Goal: Task Accomplishment & Management: Use online tool/utility

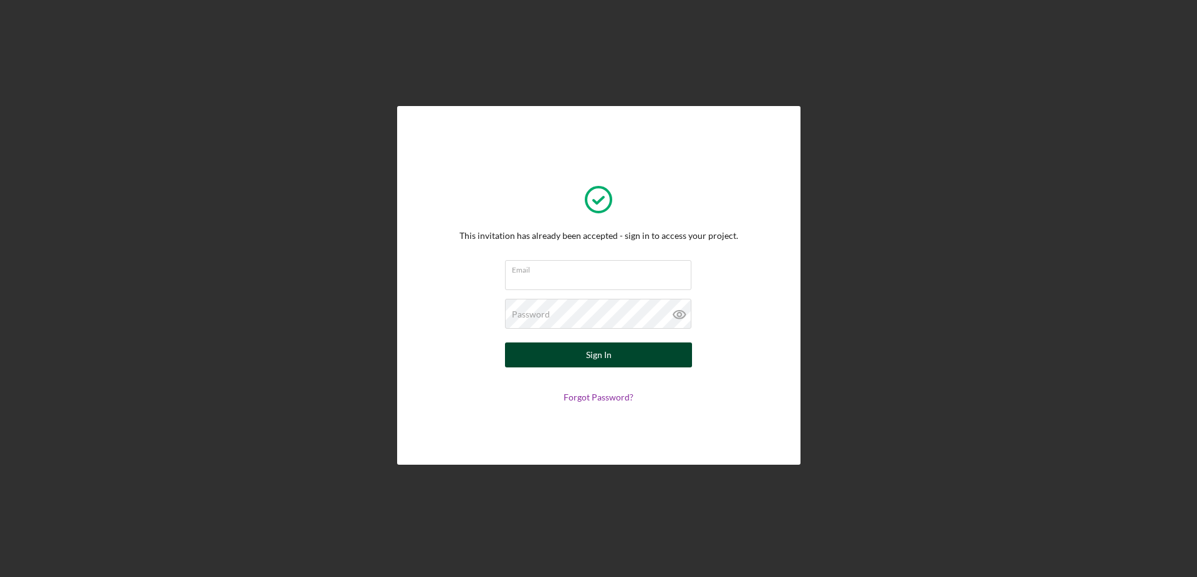
type input "[EMAIL_ADDRESS][DOMAIN_NAME]"
click at [604, 354] on div "Sign In" at bounding box center [599, 354] width 26 height 25
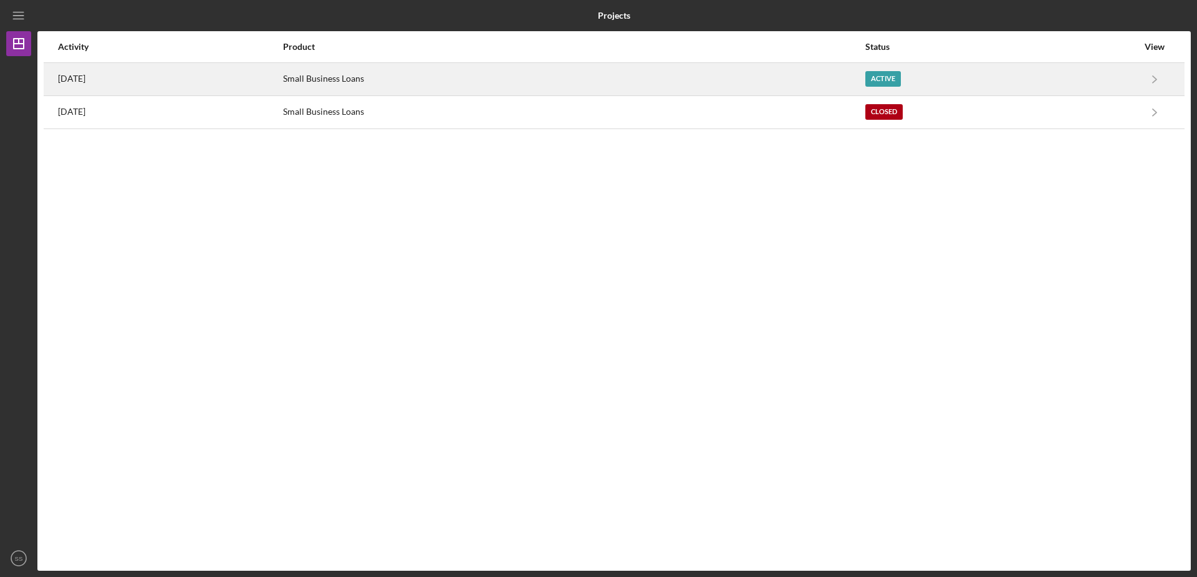
click at [404, 78] on div "Small Business Loans" at bounding box center [573, 79] width 581 height 31
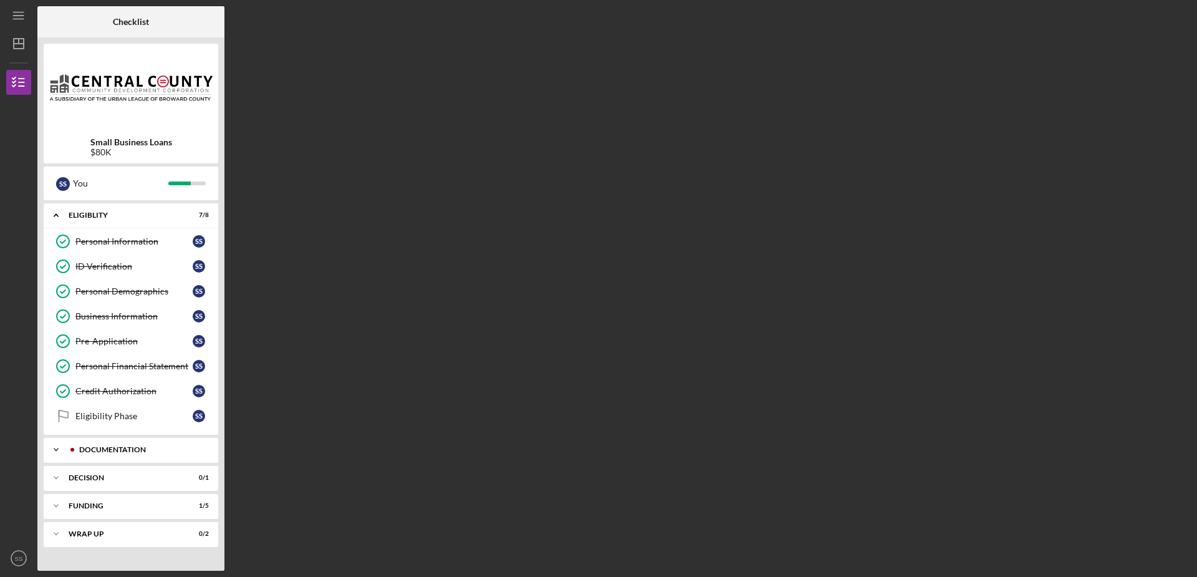
click at [122, 445] on div "Icon/Expander Documentation 11 / 16" at bounding box center [131, 449] width 175 height 25
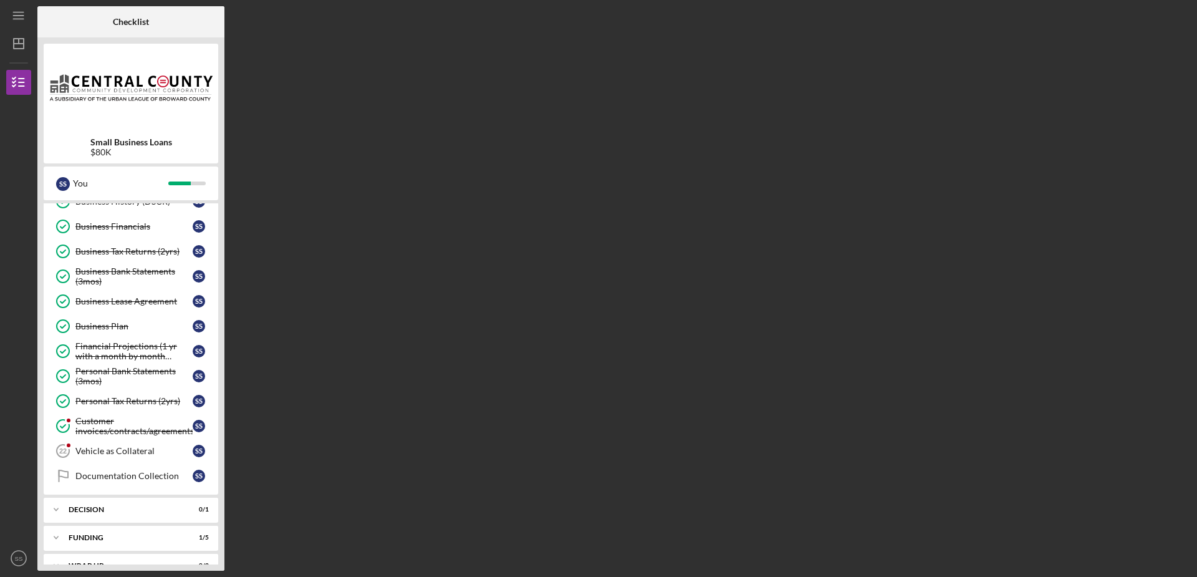
scroll to position [395, 0]
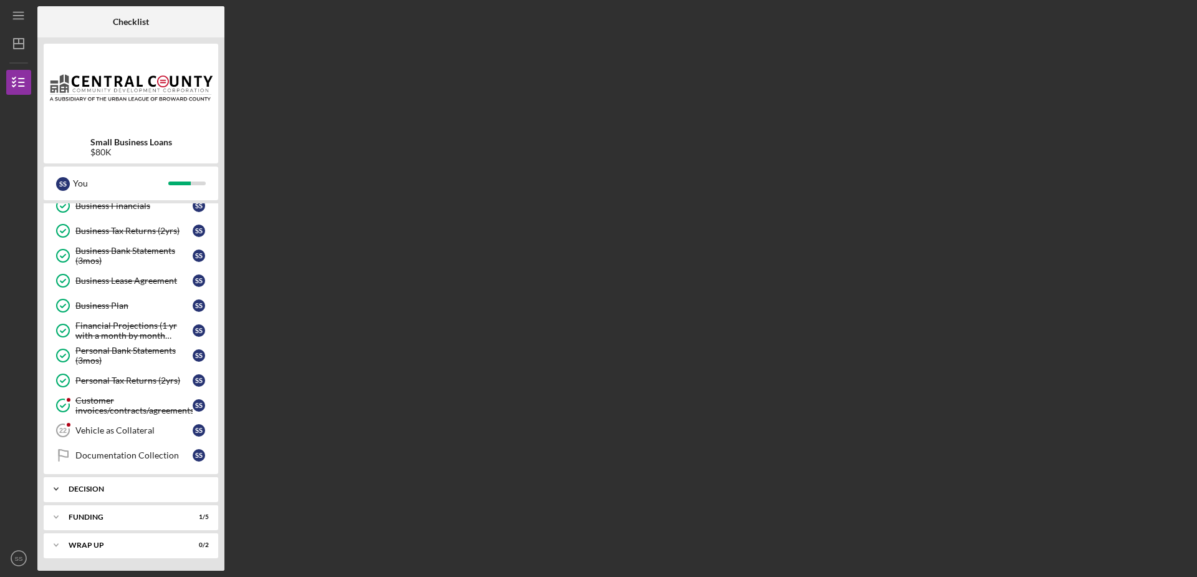
click at [93, 485] on div "Icon/Expander Decision 0 / 1" at bounding box center [131, 488] width 175 height 25
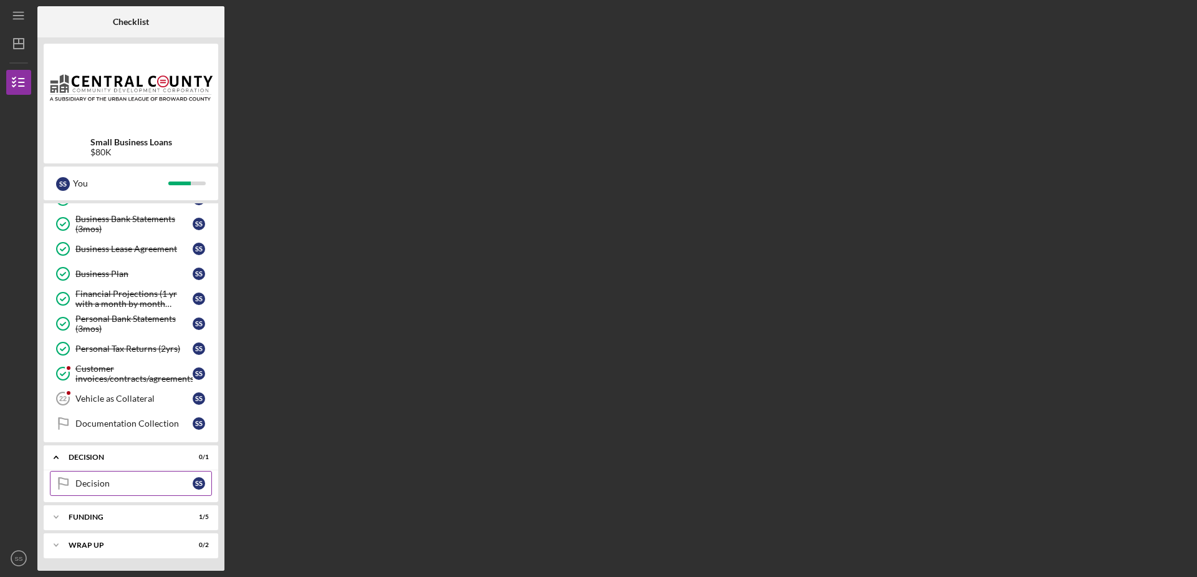
click at [84, 476] on link "Decision Decision S S" at bounding box center [131, 483] width 162 height 25
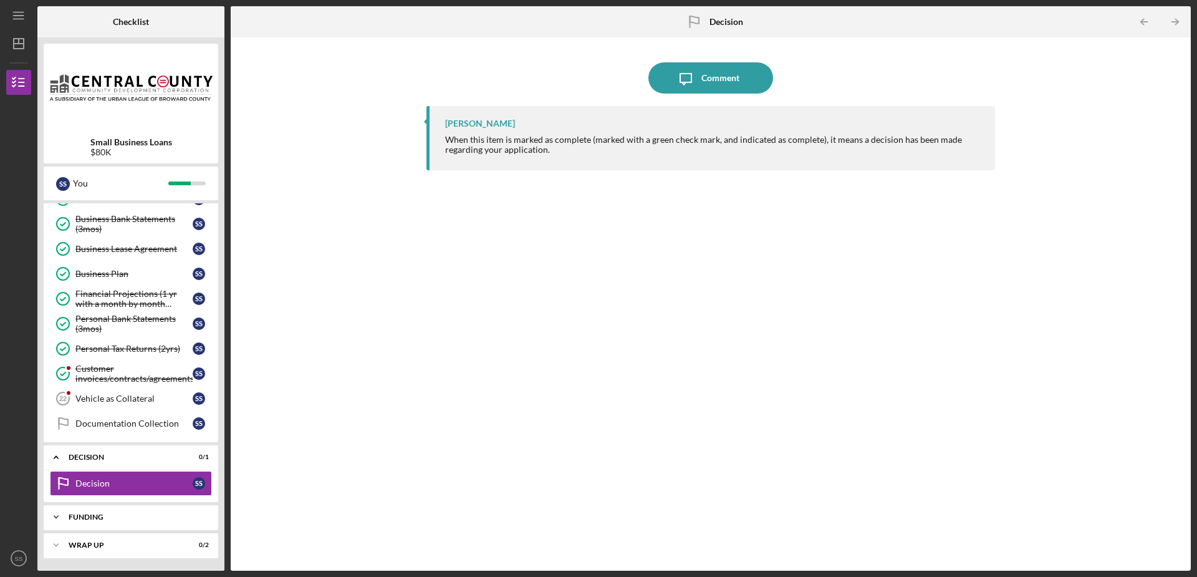
click at [88, 514] on div "Funding" at bounding box center [136, 516] width 134 height 7
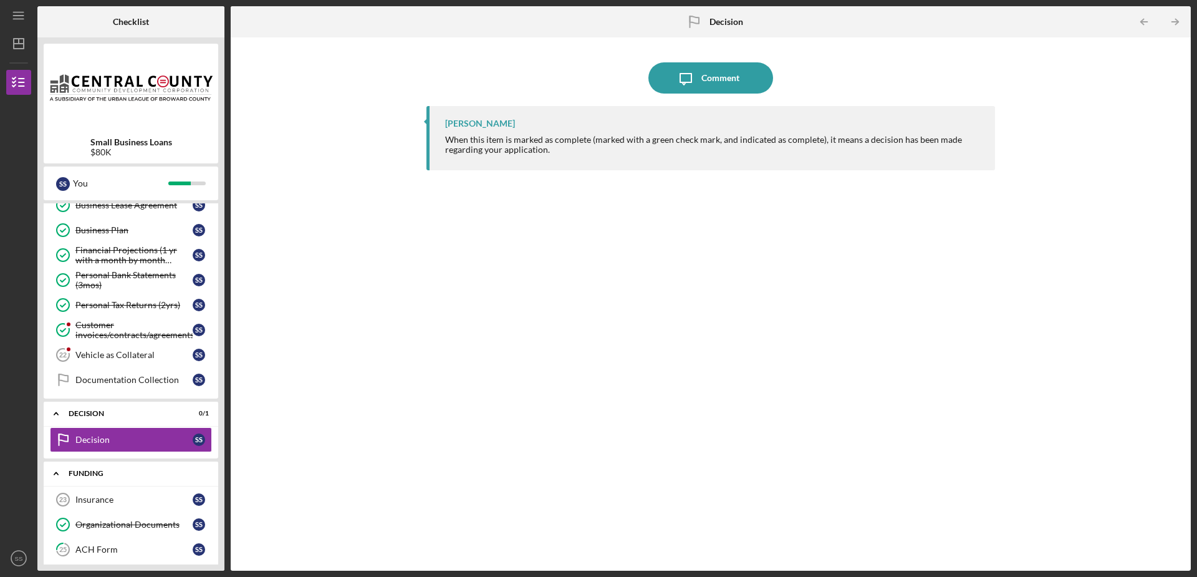
scroll to position [558, 0]
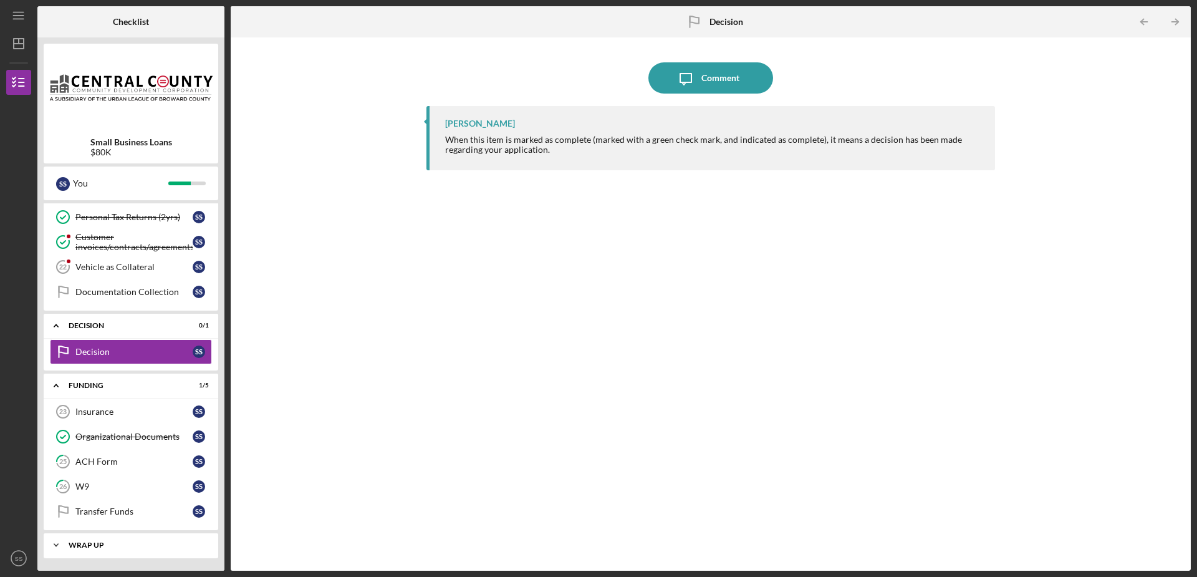
click at [87, 540] on div "Icon/Expander Wrap up 0 / 2" at bounding box center [131, 545] width 175 height 25
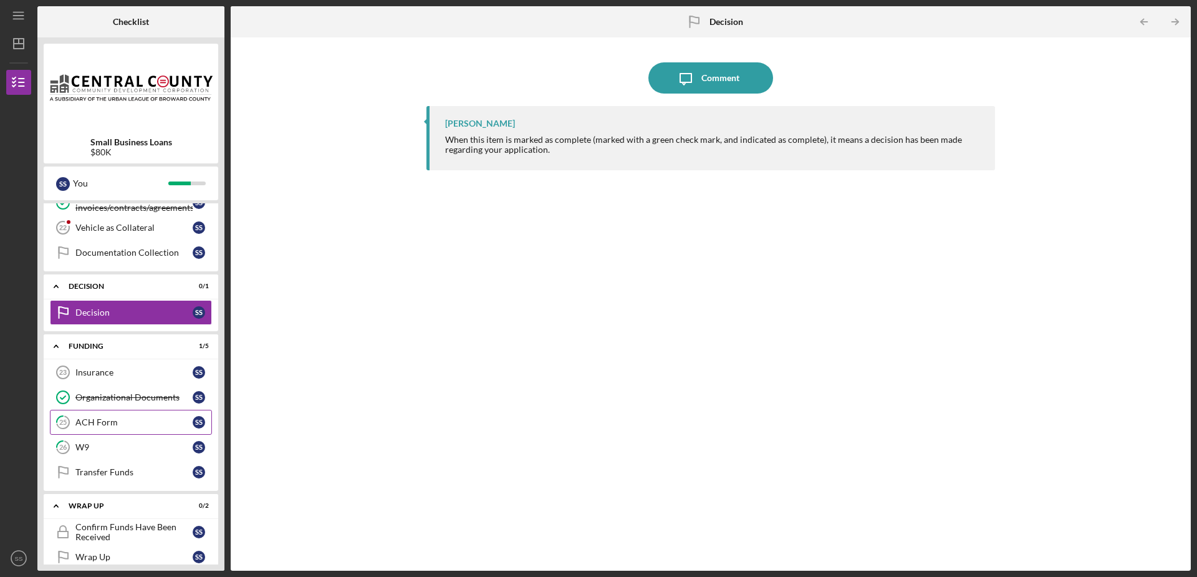
scroll to position [615, 0]
